Goal: Information Seeking & Learning: Learn about a topic

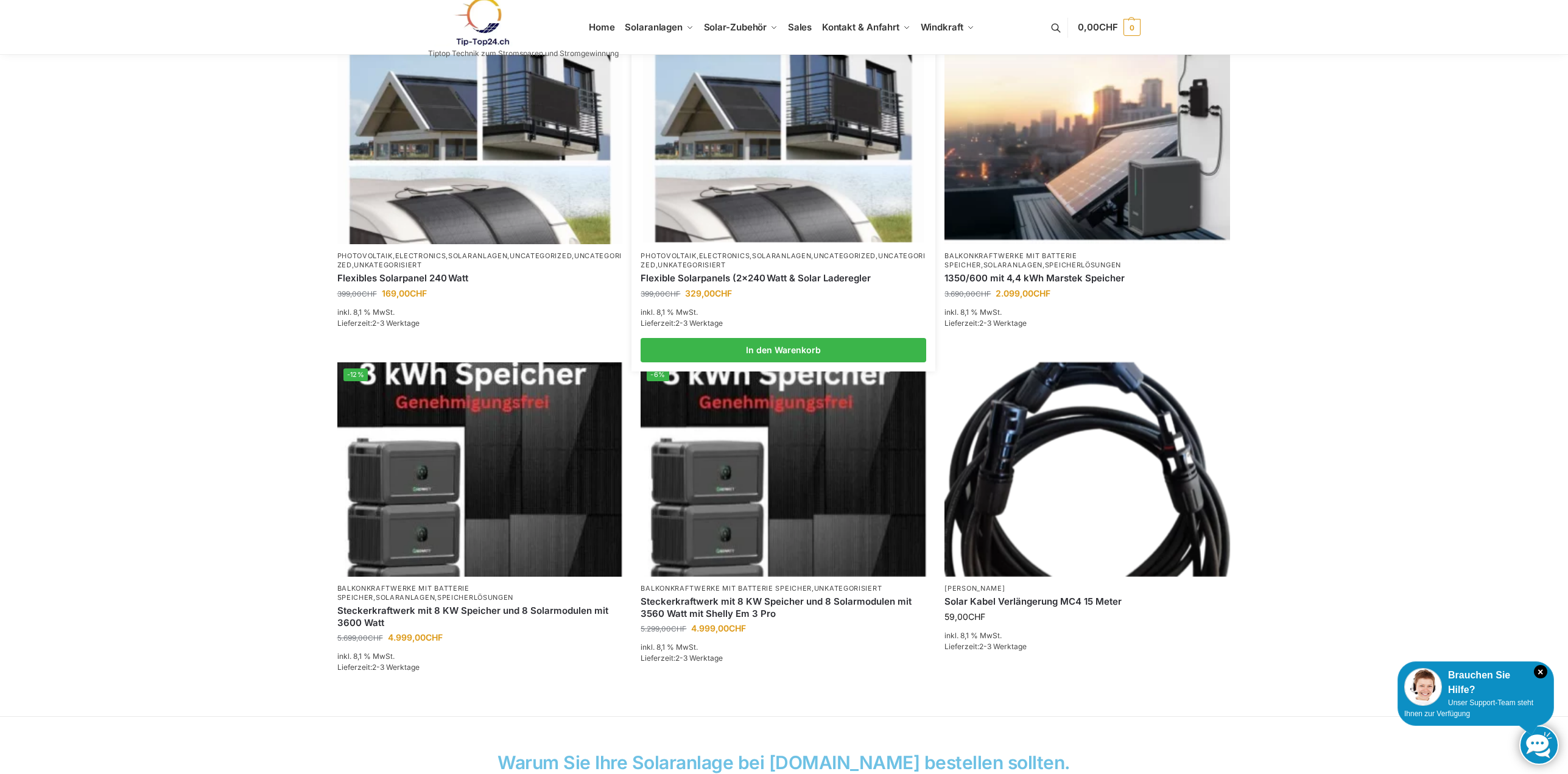
scroll to position [185, 0]
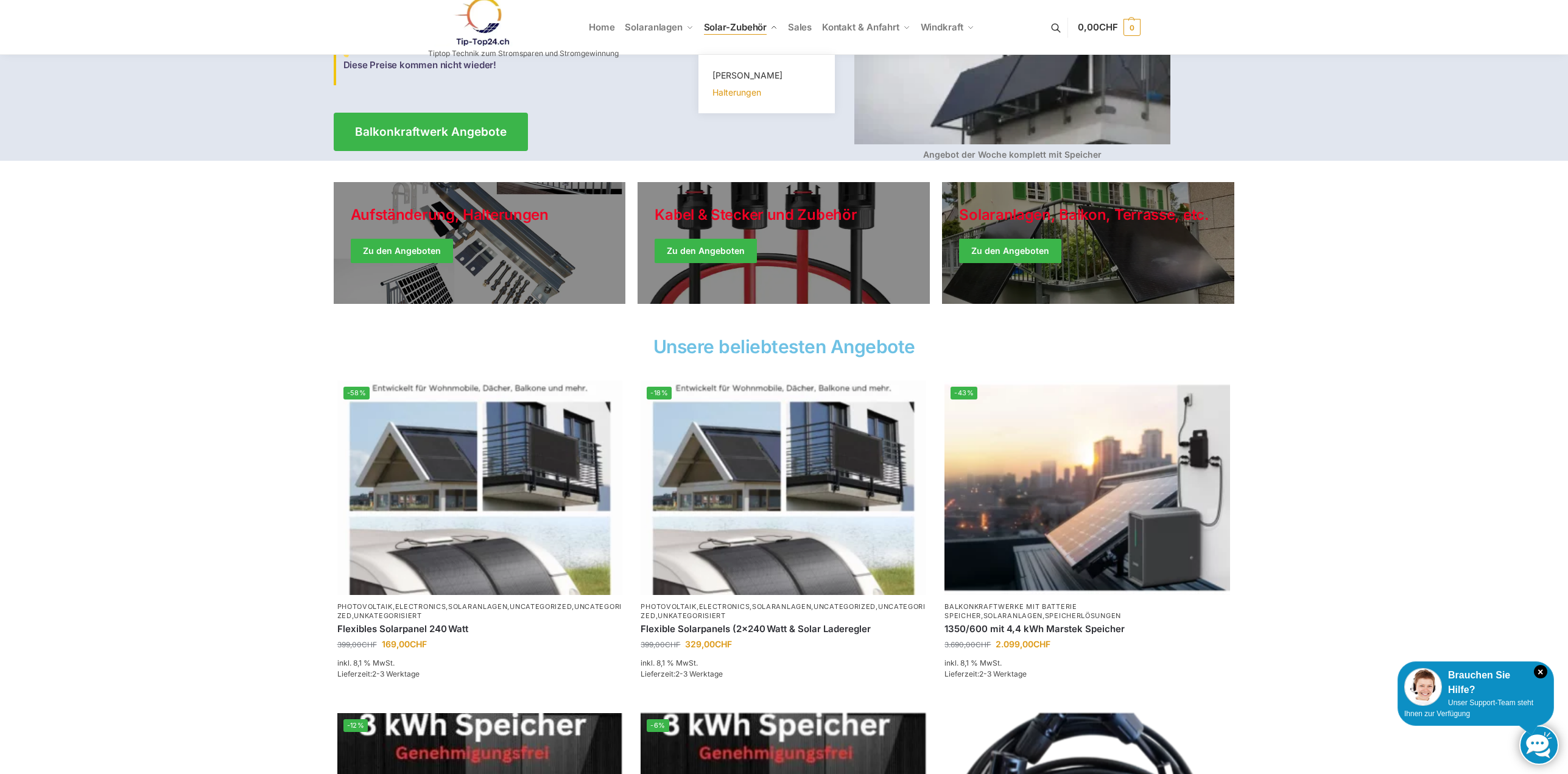
click at [751, 91] on span "Halterungen" at bounding box center [737, 92] width 49 height 10
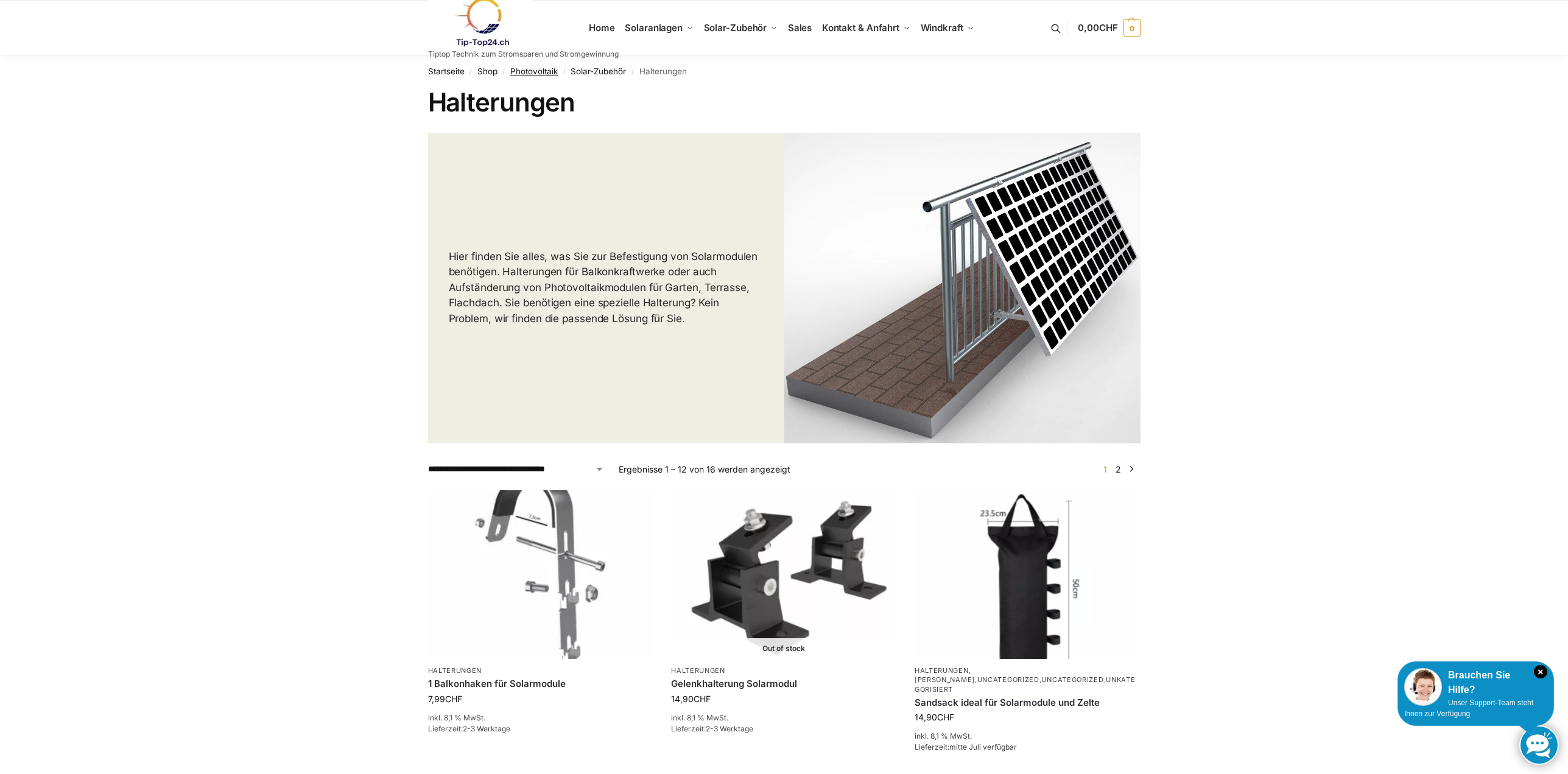
click at [541, 74] on link "Photovoltaik" at bounding box center [534, 71] width 48 height 10
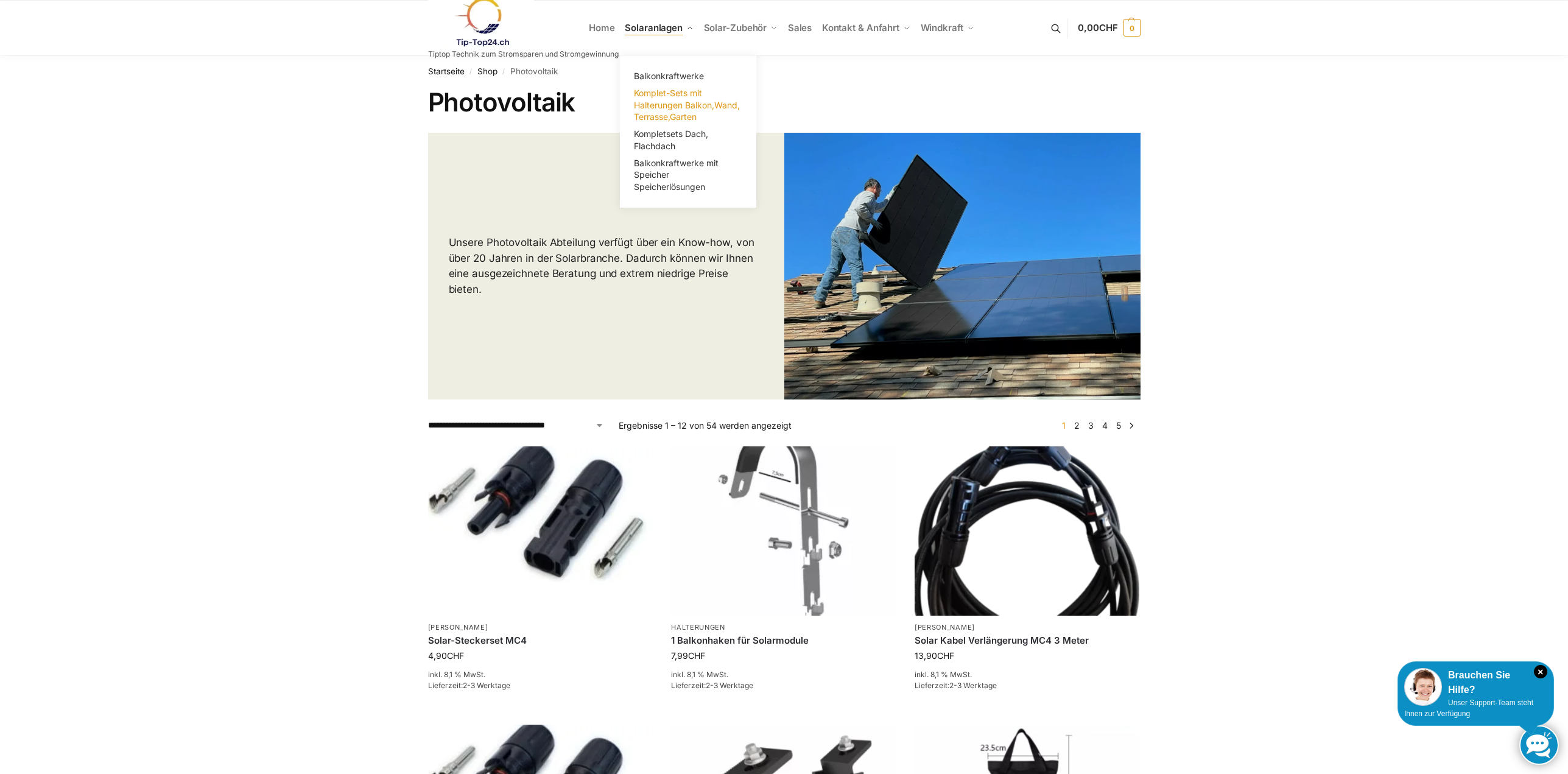
click at [670, 96] on span "Komplet-Sets mit Halterungen Balkon,Wand, Terrasse,Garten" at bounding box center [687, 105] width 106 height 34
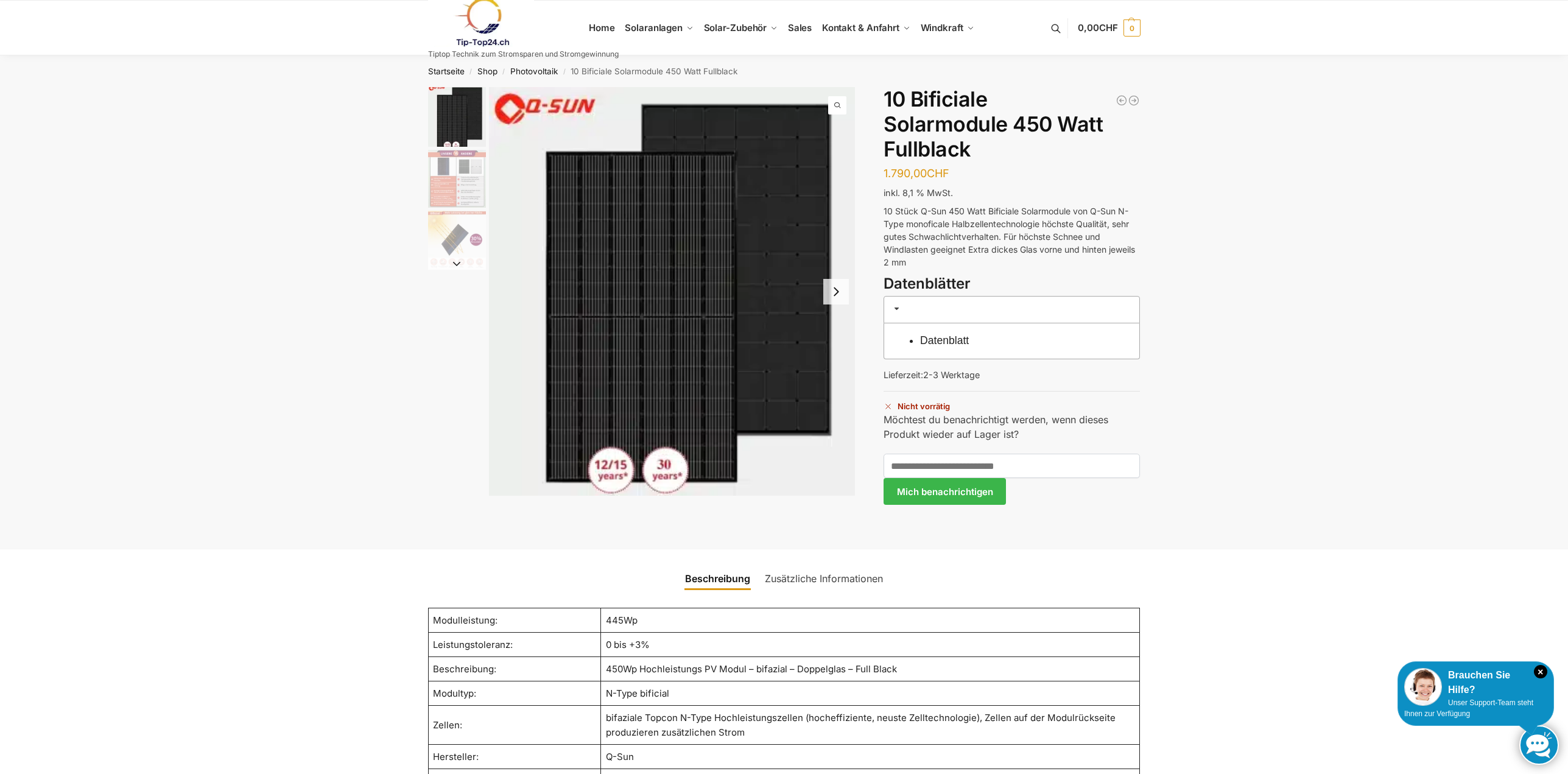
click at [832, 299] on button "Next slide" at bounding box center [836, 292] width 25 height 25
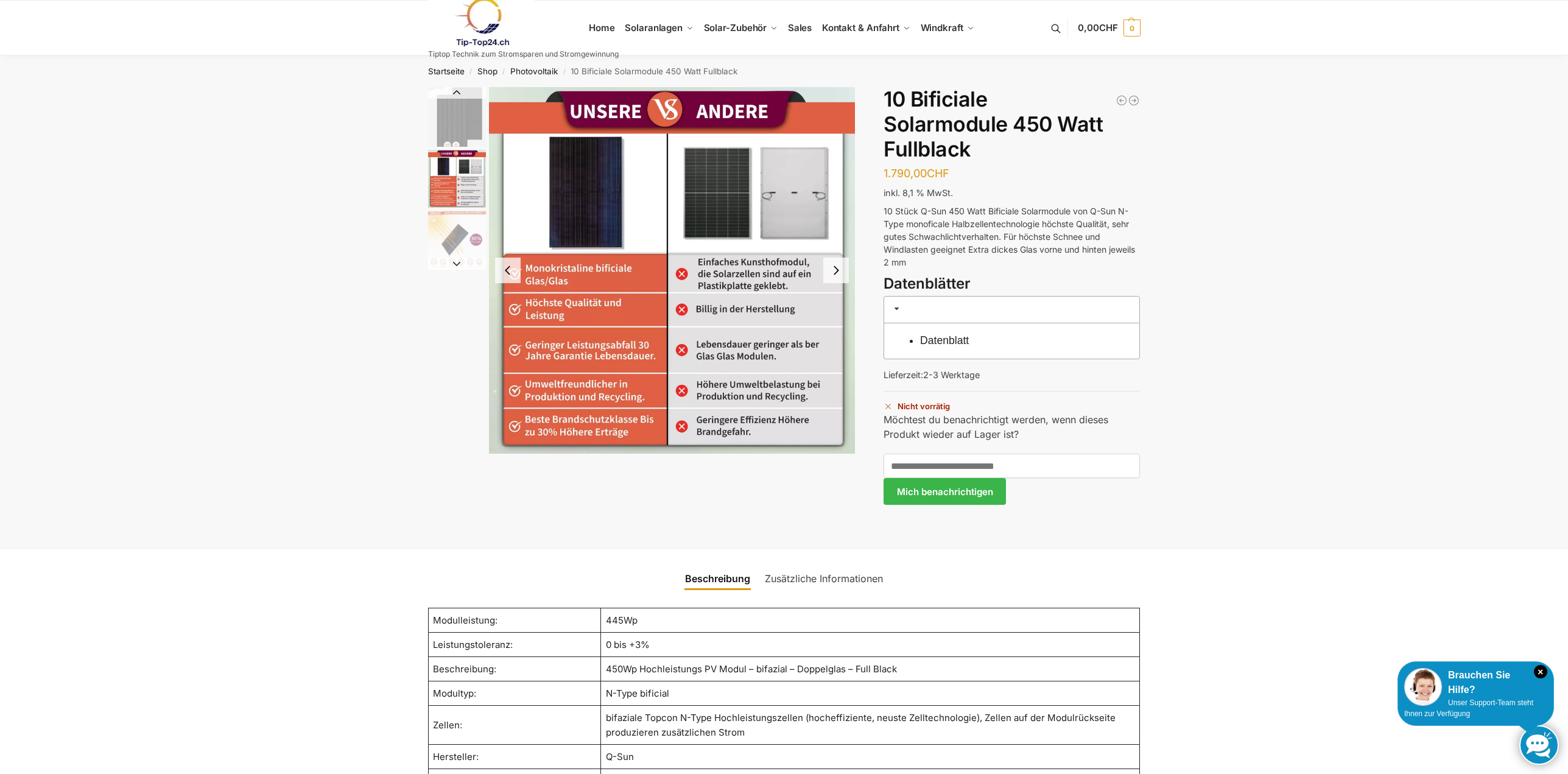
click at [836, 274] on button "Next slide" at bounding box center [836, 270] width 25 height 25
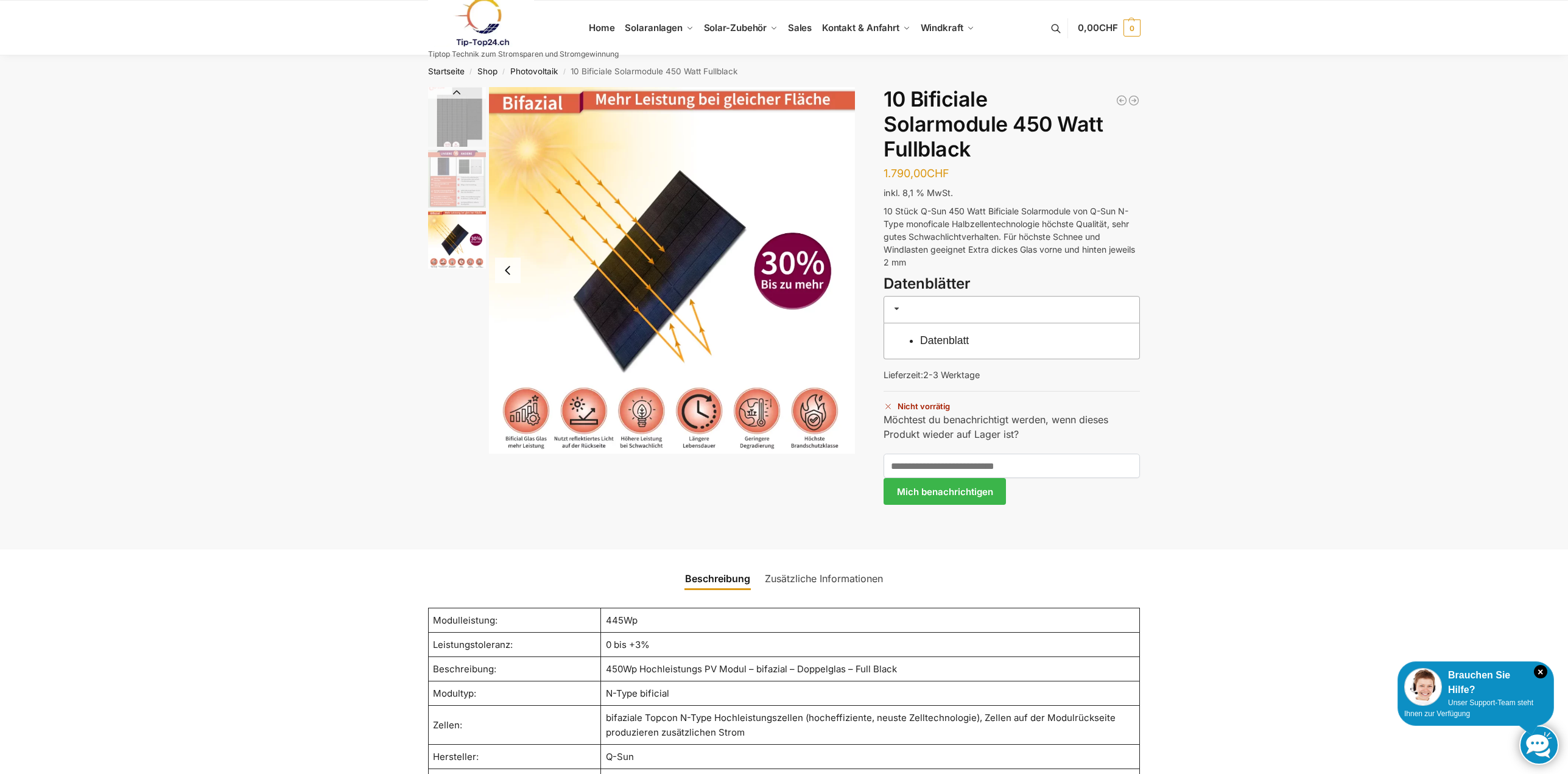
click at [836, 274] on img "3 / 3" at bounding box center [672, 270] width 366 height 366
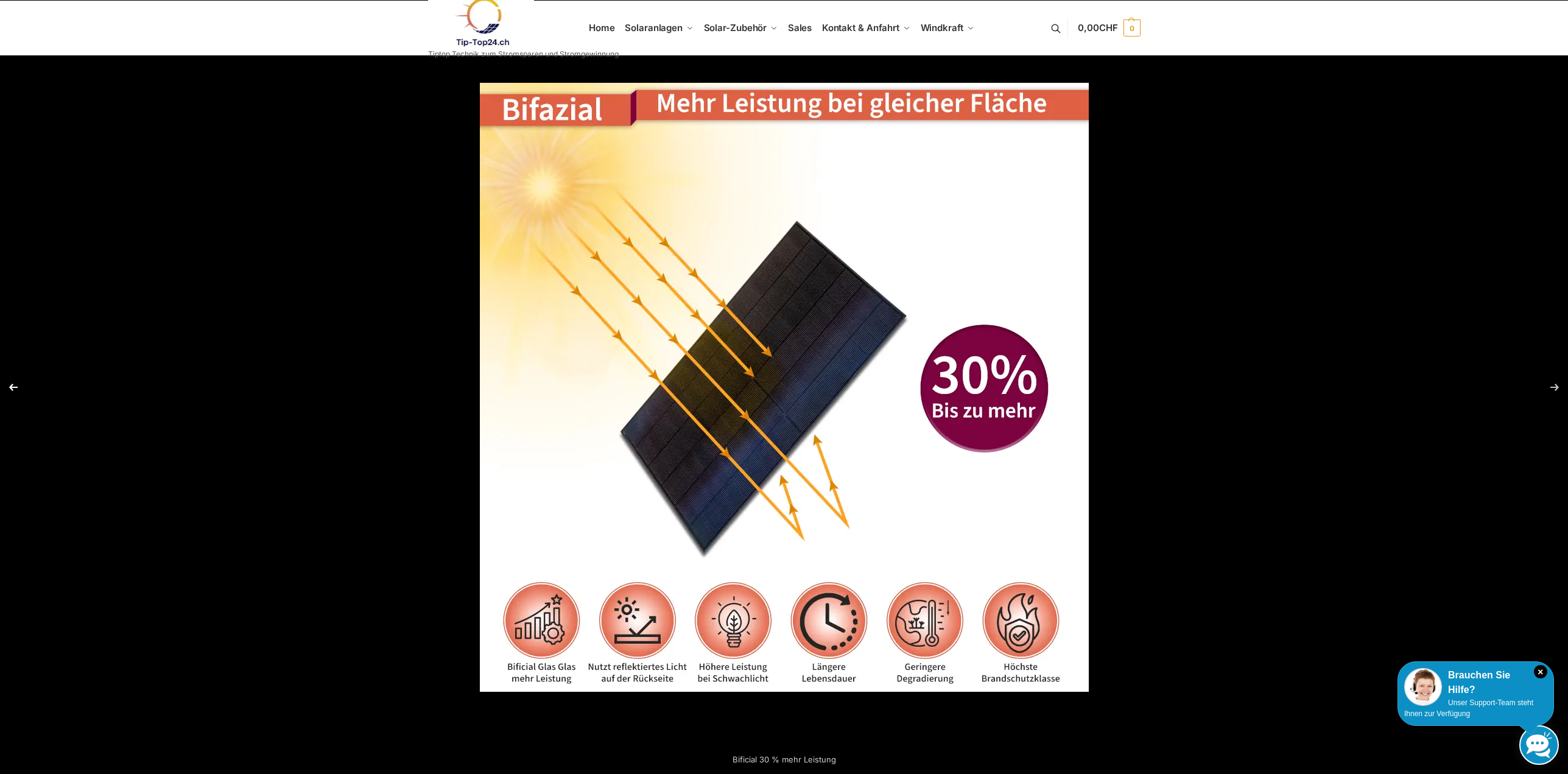
click at [11, 387] on button "Previous (arrow left)" at bounding box center [21, 387] width 42 height 61
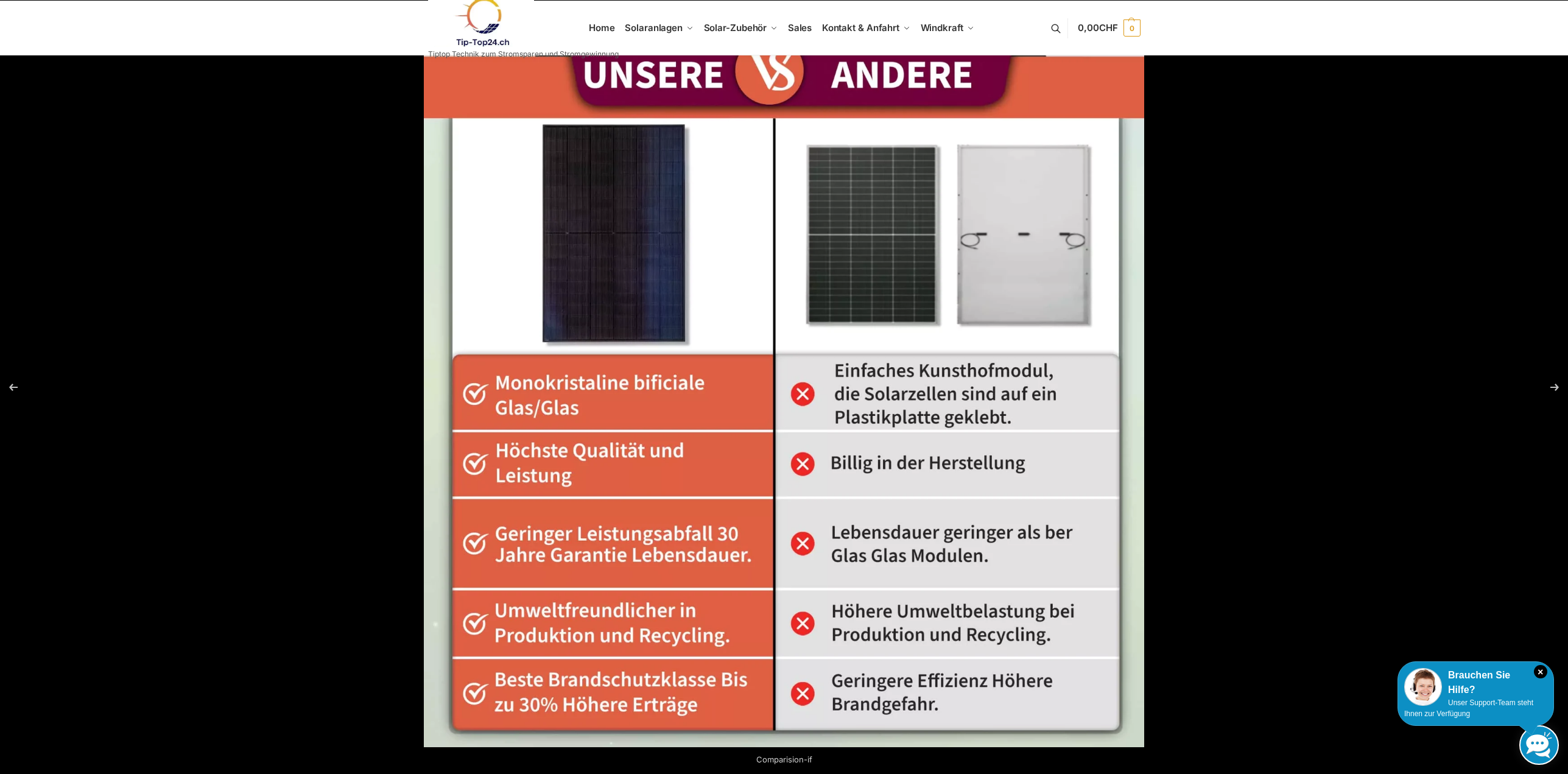
click at [1234, 364] on div at bounding box center [1208, 413] width 1568 height 774
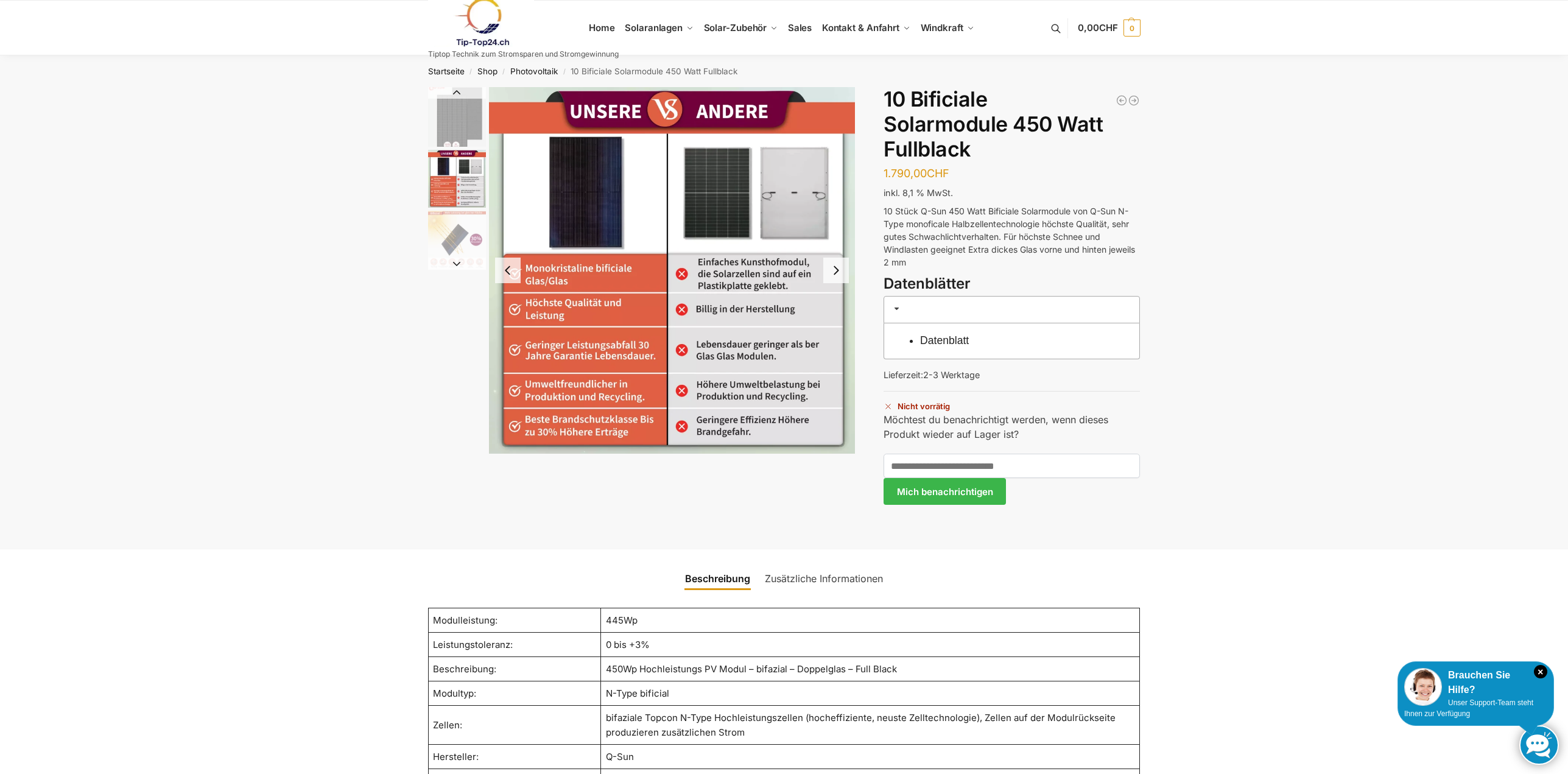
click at [500, 264] on button "Previous slide" at bounding box center [508, 270] width 25 height 25
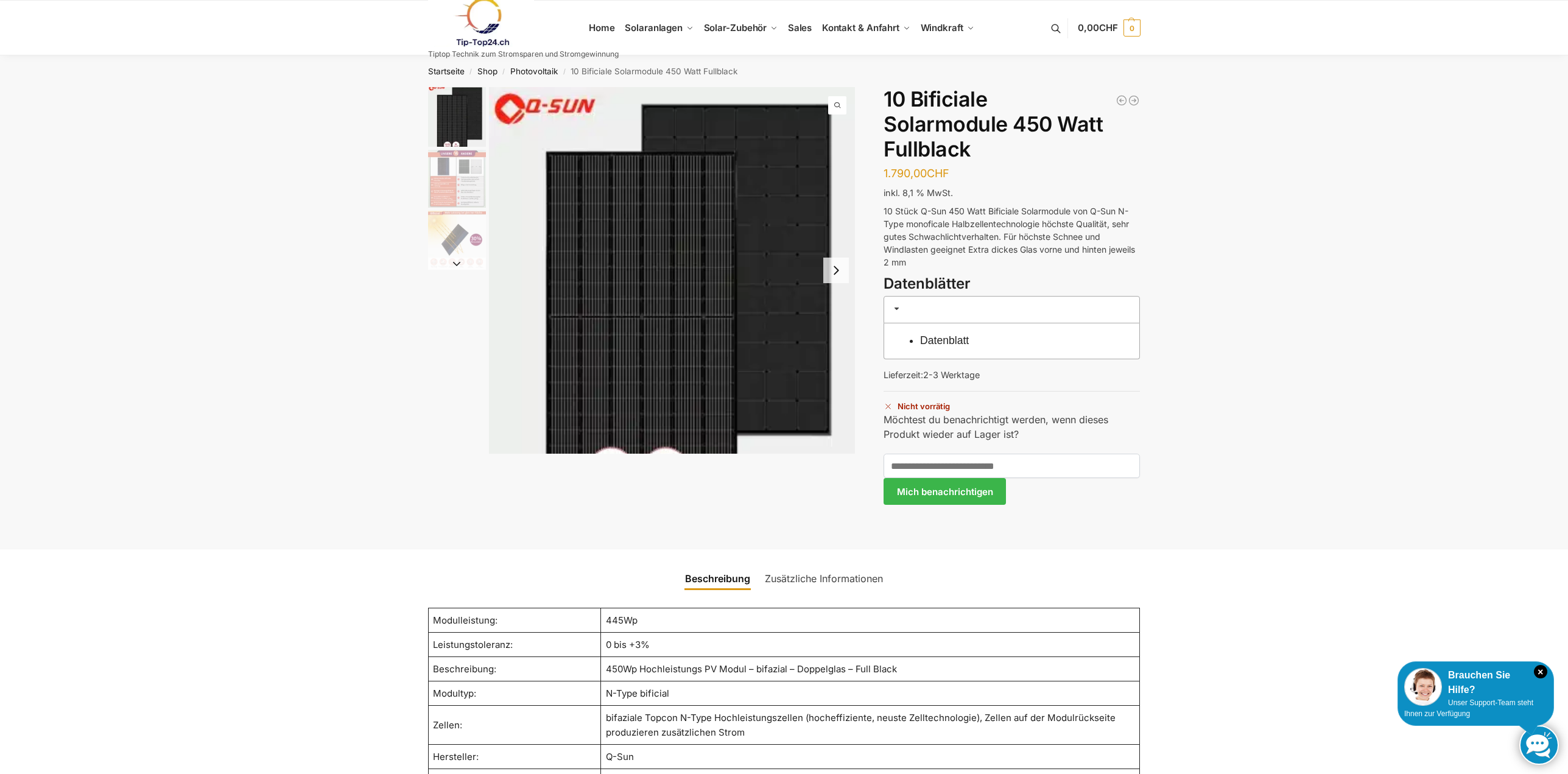
click at [500, 264] on img "1 / 3" at bounding box center [672, 291] width 366 height 409
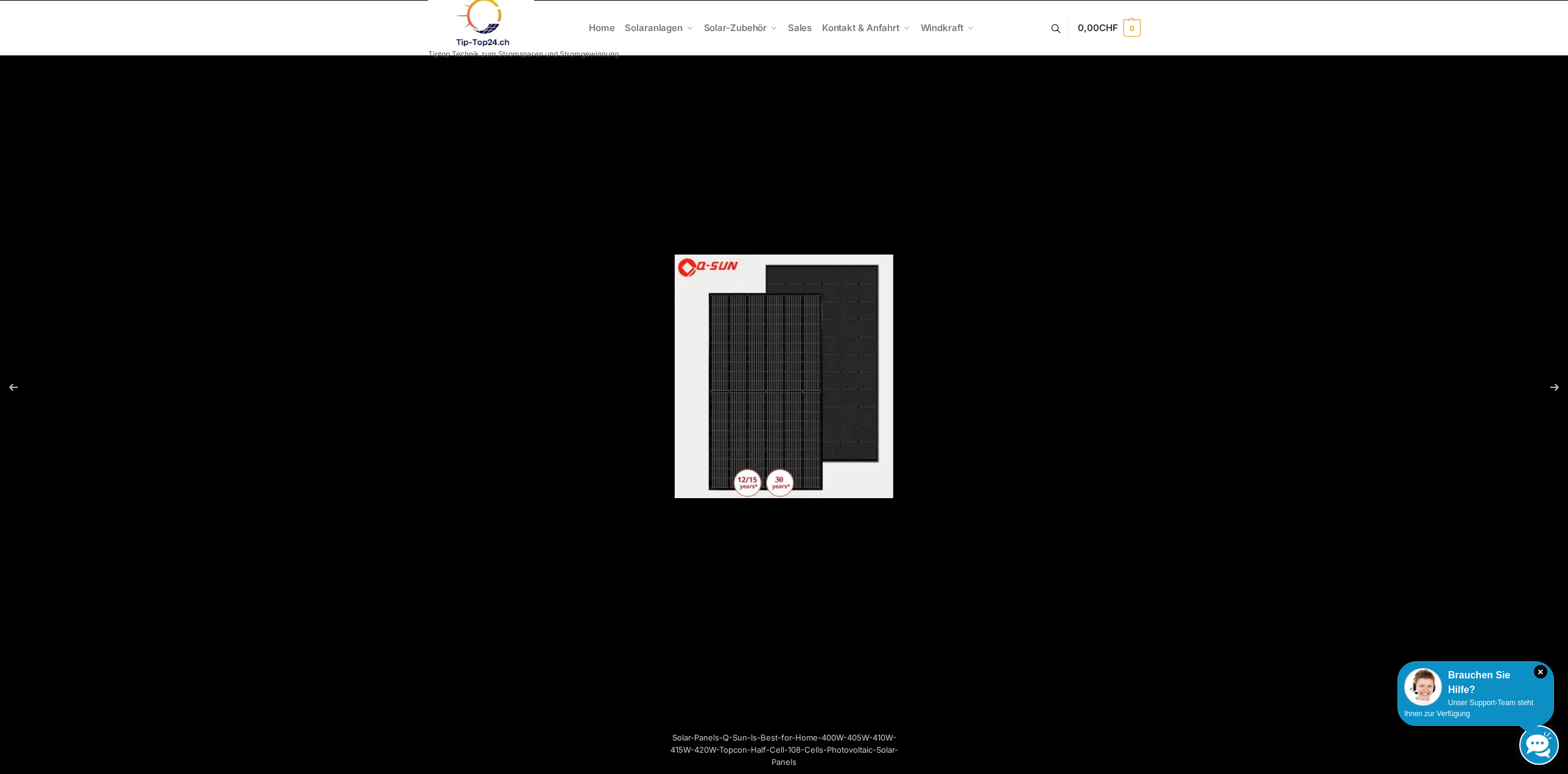
click at [1340, 8] on ul "Home Solaranlagen Balkonkraftwerke Komplet-Sets mit Halterungen Balkon,Wand, Te…" at bounding box center [784, 28] width 1568 height 55
click at [1345, 80] on div at bounding box center [784, 387] width 1568 height 774
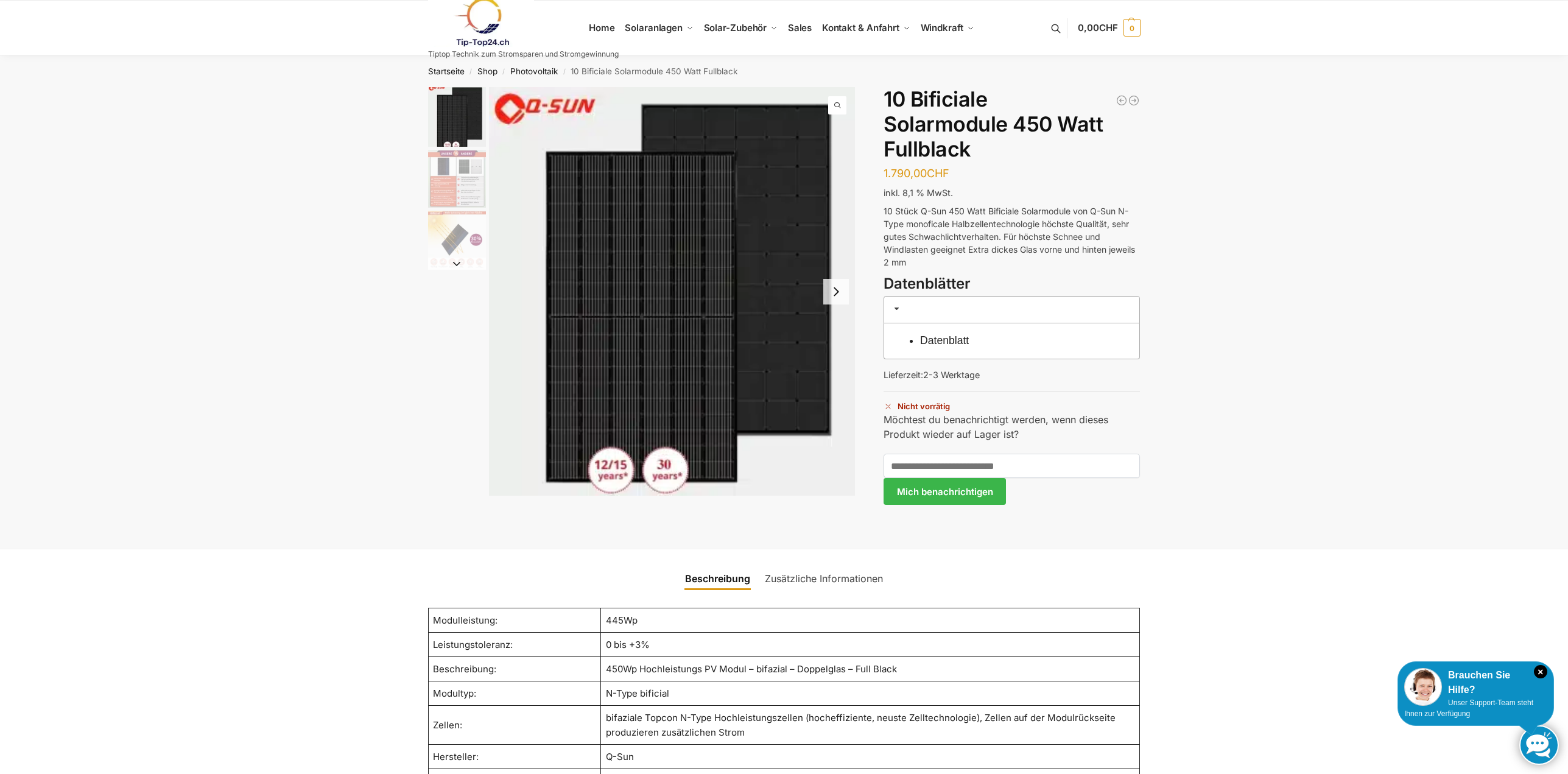
click at [1293, 205] on div "Solar-Panels-Q-Sun-Is-Best-for-Home-400W-405W-410W-415W-420W-Topcon-Half-Cell-1…" at bounding box center [784, 737] width 1568 height 1300
